Goal: Ask a question: Seek information or help from site administrators or community

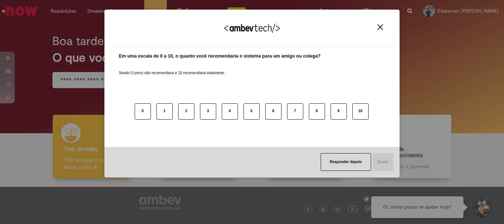
click at [376, 26] on button "Close" at bounding box center [380, 27] width 10 height 6
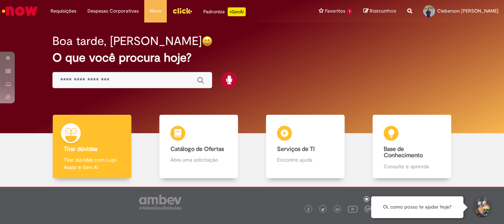
scroll to position [36, 0]
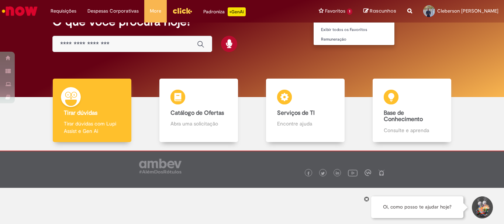
click at [334, 9] on li "Favoritos 1 Exibir todos os Favoritos Remuneração" at bounding box center [335, 11] width 45 height 22
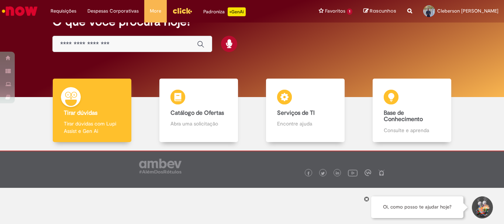
click at [408, 212] on div "Oi, como posso te ajudar hoje?" at bounding box center [417, 207] width 92 height 22
click at [413, 211] on div "Oi, como posso te ajudar hoje?" at bounding box center [417, 207] width 92 height 22
click at [481, 207] on button "Iniciar Conversa de Suporte" at bounding box center [482, 207] width 22 height 22
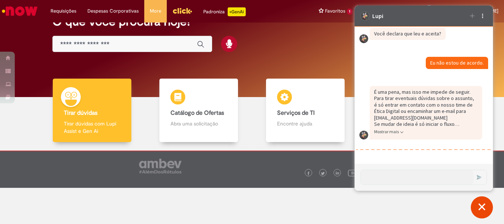
scroll to position [1532, 0]
click at [120, 39] on div "Global" at bounding box center [132, 44] width 160 height 17
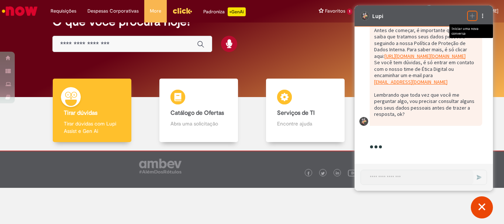
click at [471, 16] on icon "Iniciar uma nova conversa" at bounding box center [472, 16] width 6 height 6
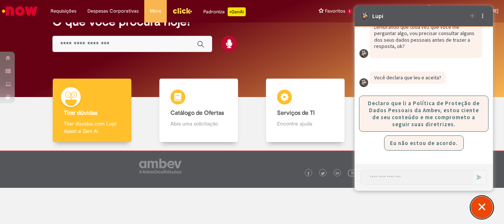
click at [485, 207] on button "Fechar conversa de suporte" at bounding box center [482, 207] width 22 height 22
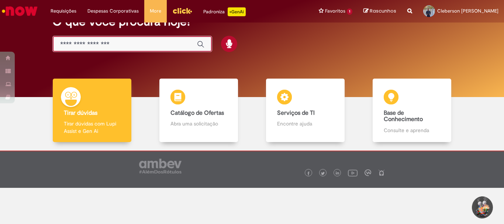
click at [80, 43] on input "Basta digitar aqui" at bounding box center [125, 44] width 130 height 8
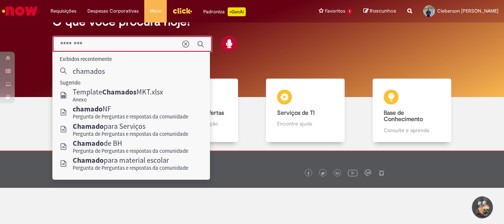
type input "********"
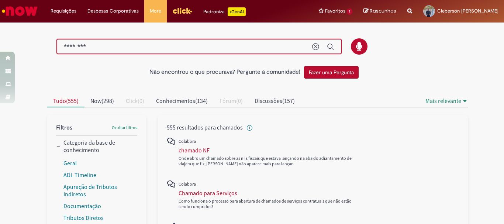
click at [163, 49] on input "********" at bounding box center [184, 47] width 241 height 8
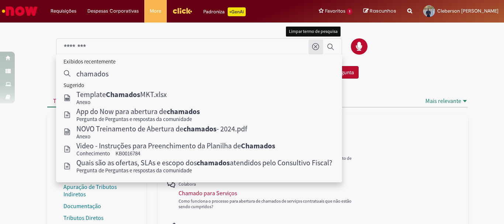
click at [313, 46] on icon "Limpar termo de pesquisa" at bounding box center [315, 46] width 7 height 7
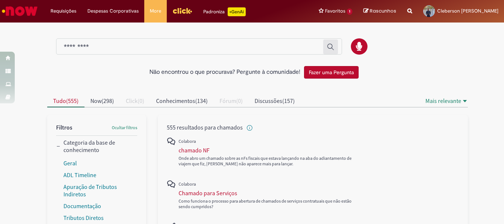
click at [397, 52] on div at bounding box center [258, 46] width 432 height 17
click at [114, 10] on li "Despesas Corporativas Minhas Despesas Solicitar Adiantamento de Viagem Solicita…" at bounding box center [113, 11] width 62 height 22
click at [60, 8] on li "Requisições Exibir Todas as Solicitações" at bounding box center [63, 11] width 37 height 22
click at [352, 11] on li "Favoritos 1 Exibir todos os Favoritos Remuneração" at bounding box center [335, 11] width 45 height 22
click at [423, 51] on div at bounding box center [258, 46] width 432 height 17
